Goal: Information Seeking & Learning: Learn about a topic

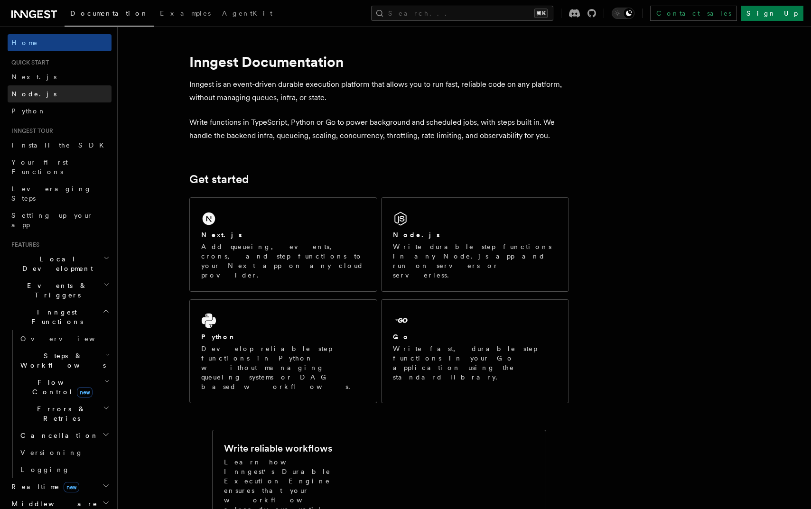
click at [45, 96] on link "Node.js" at bounding box center [60, 93] width 104 height 17
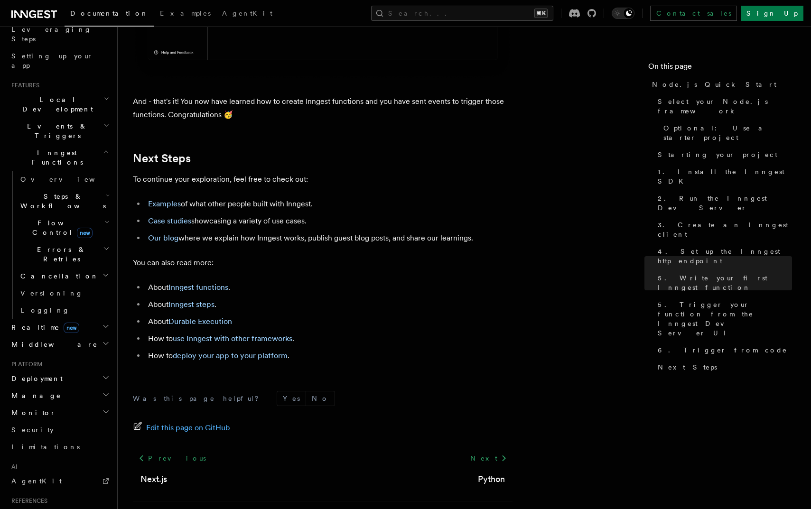
scroll to position [5889, 0]
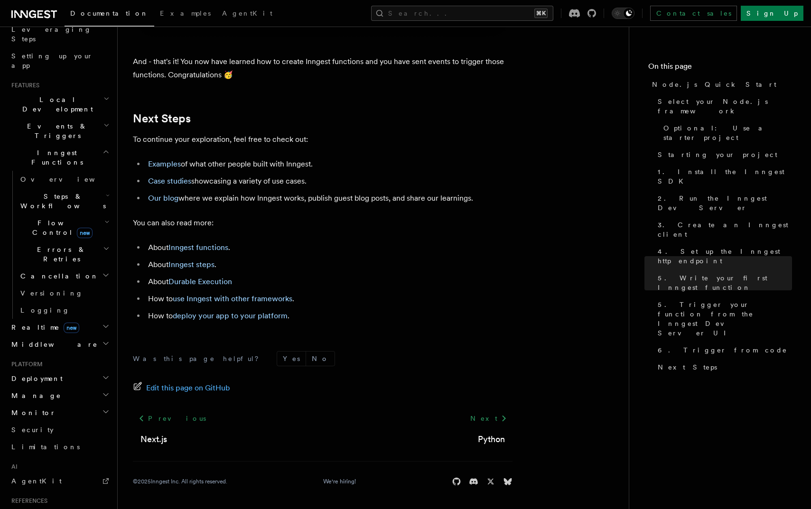
click at [98, 188] on h2 "Steps & Workflows" at bounding box center [64, 201] width 95 height 27
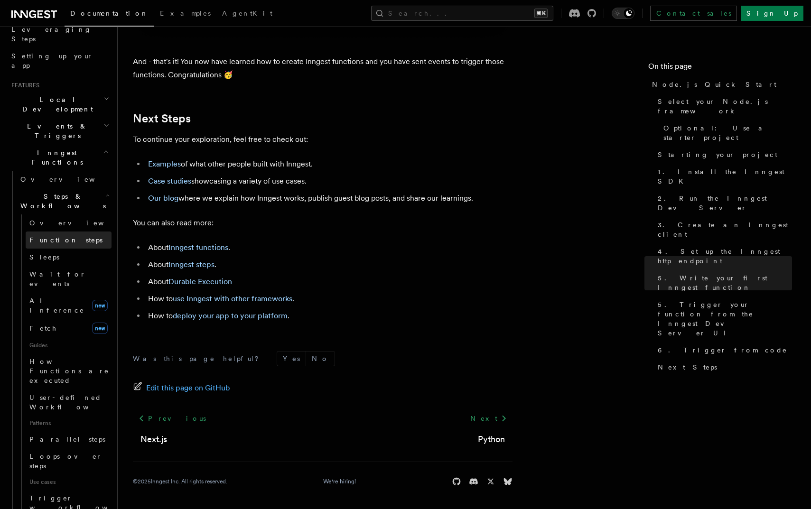
click at [87, 232] on link "Function steps" at bounding box center [69, 240] width 86 height 17
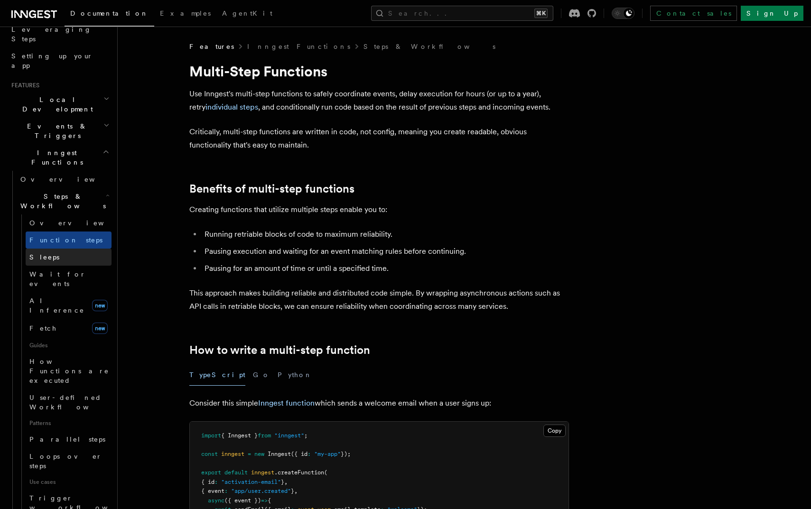
click at [82, 249] on link "Sleeps" at bounding box center [69, 257] width 86 height 17
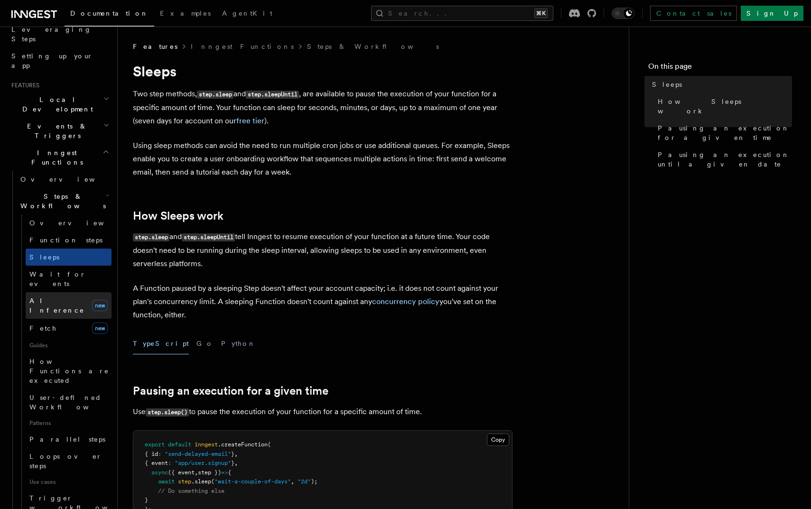
click at [73, 292] on link "AI Inference new" at bounding box center [69, 305] width 86 height 27
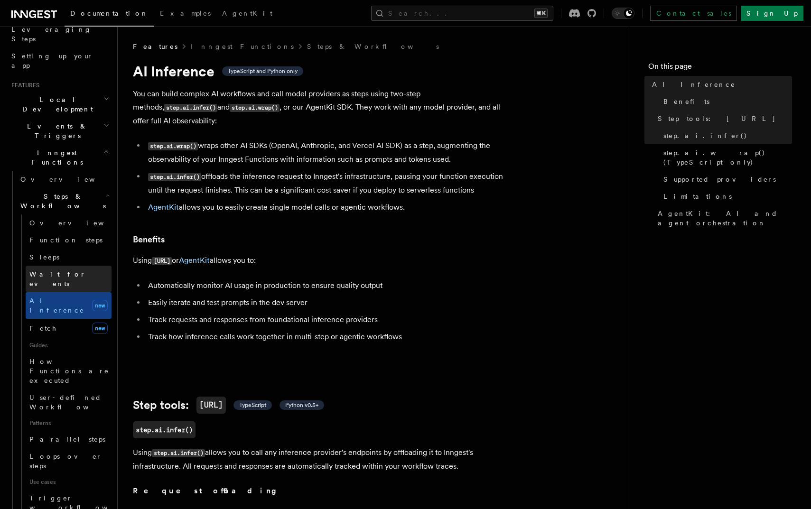
click at [74, 270] on span "Wait for events" at bounding box center [57, 278] width 56 height 17
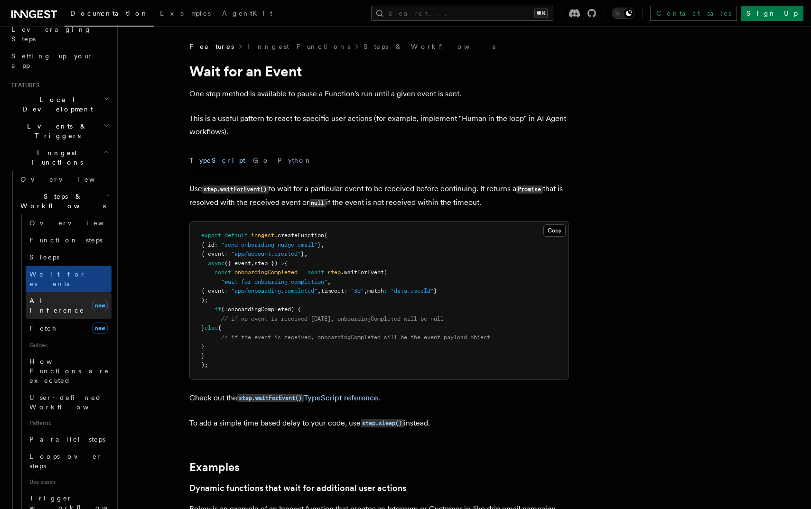
click at [72, 292] on link "AI Inference new" at bounding box center [69, 305] width 86 height 27
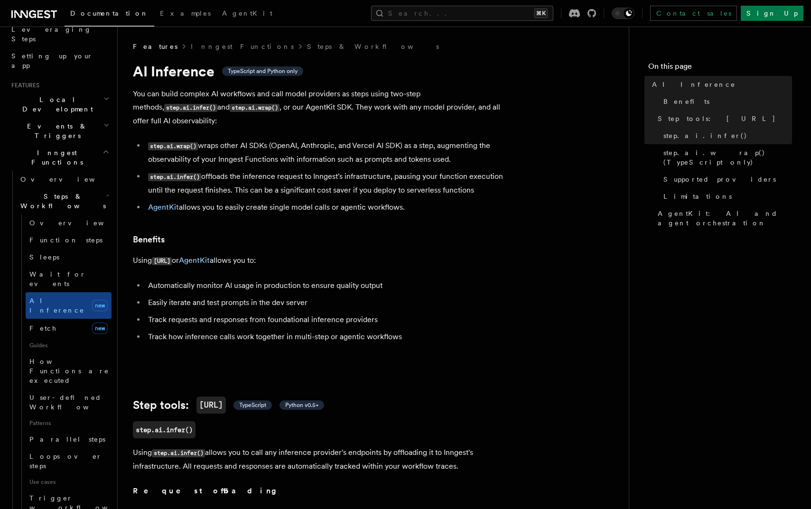
click at [65, 192] on span "Steps & Workflows" at bounding box center [61, 201] width 89 height 19
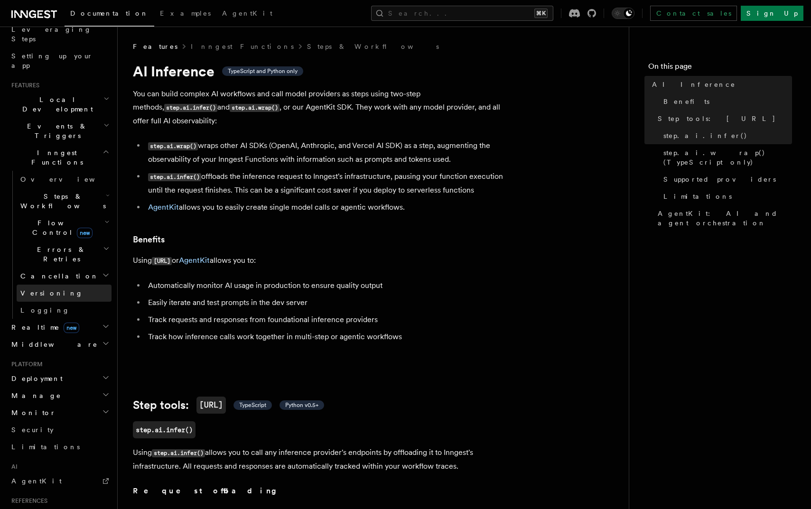
click at [79, 285] on link "Versioning" at bounding box center [64, 293] width 95 height 17
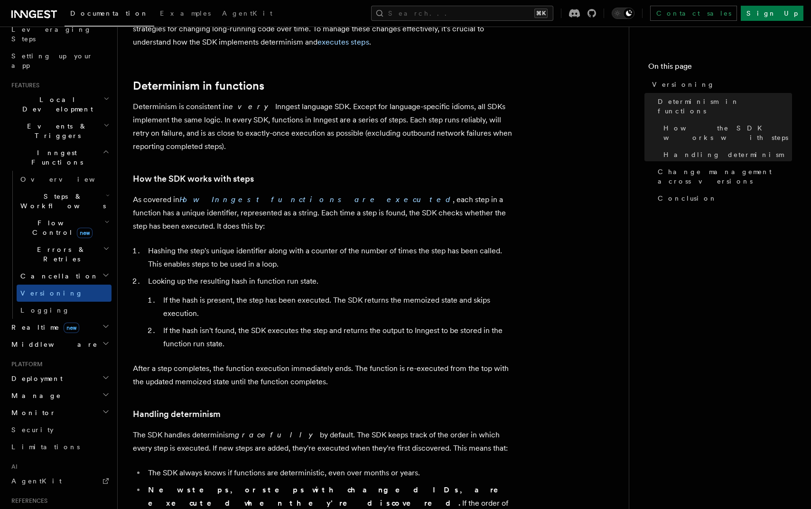
scroll to position [77, 0]
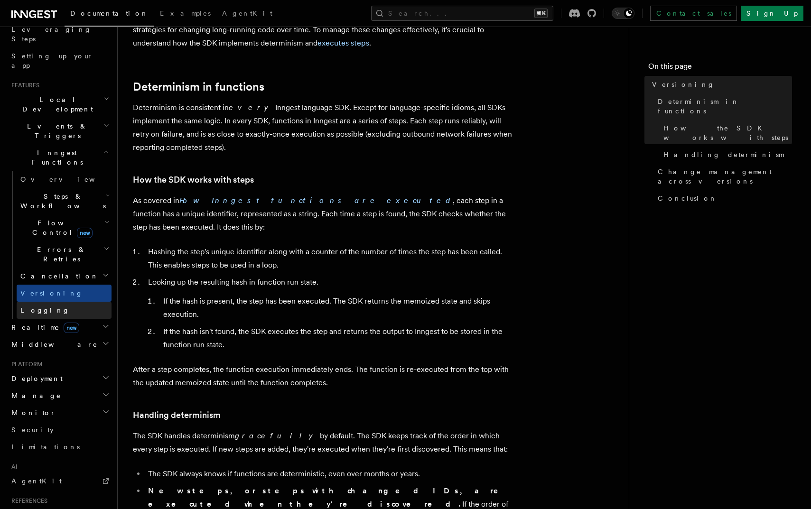
click at [58, 302] on link "Logging" at bounding box center [64, 310] width 95 height 17
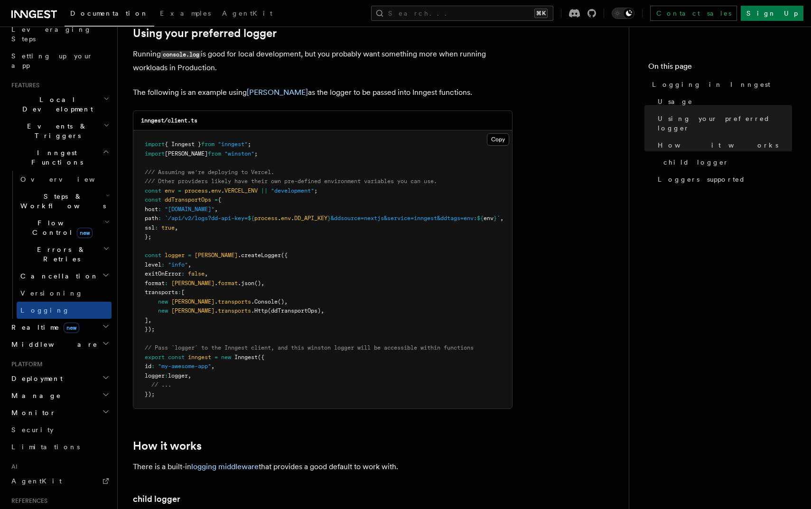
scroll to position [745, 0]
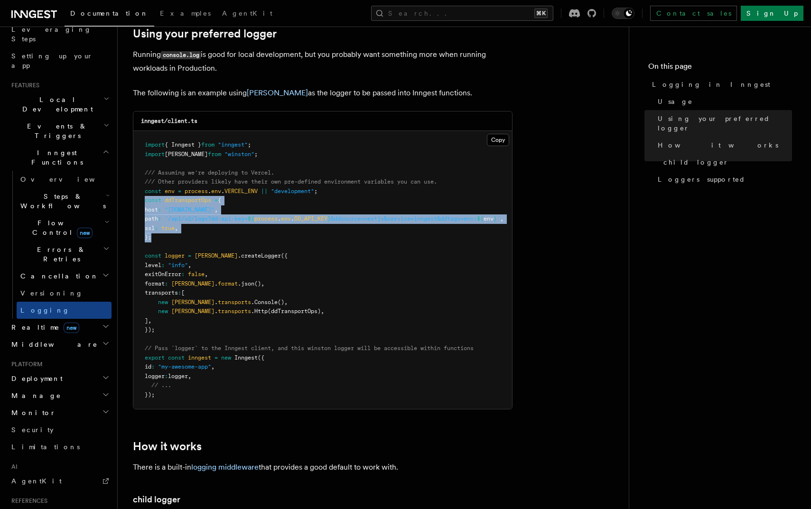
drag, startPoint x: 229, startPoint y: 236, endPoint x: 126, endPoint y: 204, distance: 107.7
click at [126, 204] on div "Features Inngest Functions Logging in Inngest Log handling can have some caveat…" at bounding box center [388, 134] width 541 height 1758
click at [85, 319] on h2 "Realtime new" at bounding box center [60, 327] width 104 height 17
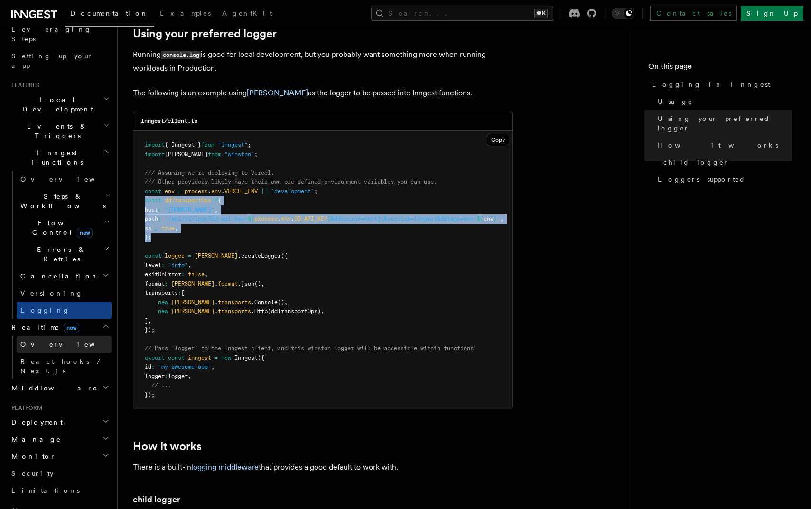
click at [85, 336] on link "Overview" at bounding box center [64, 344] width 95 height 17
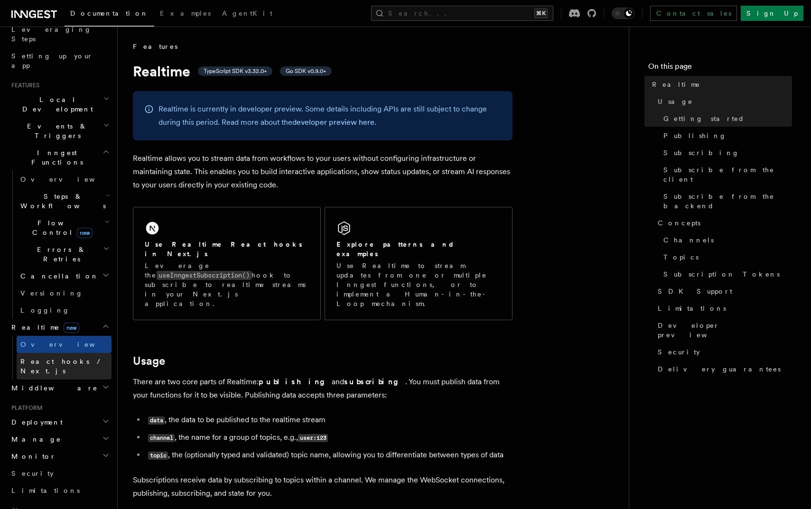
click at [85, 353] on link "React hooks / Next.js" at bounding box center [64, 366] width 95 height 27
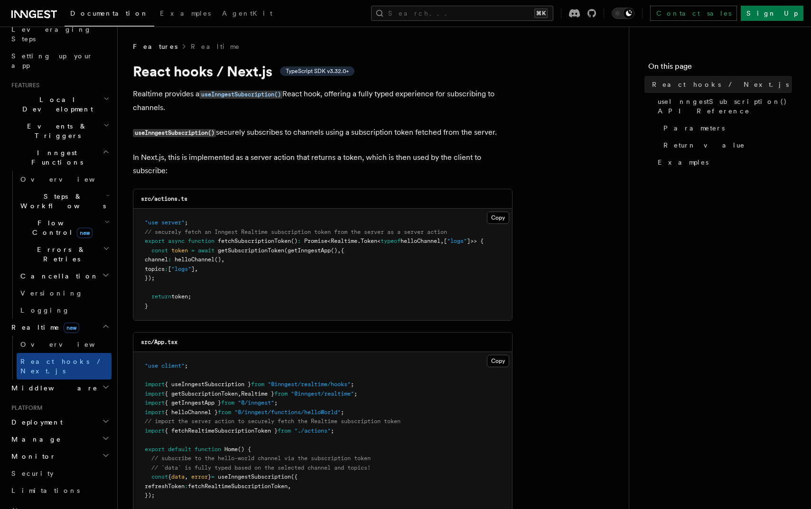
click at [39, 13] on icon at bounding box center [34, 14] width 46 height 11
